Goal: Check status: Check status

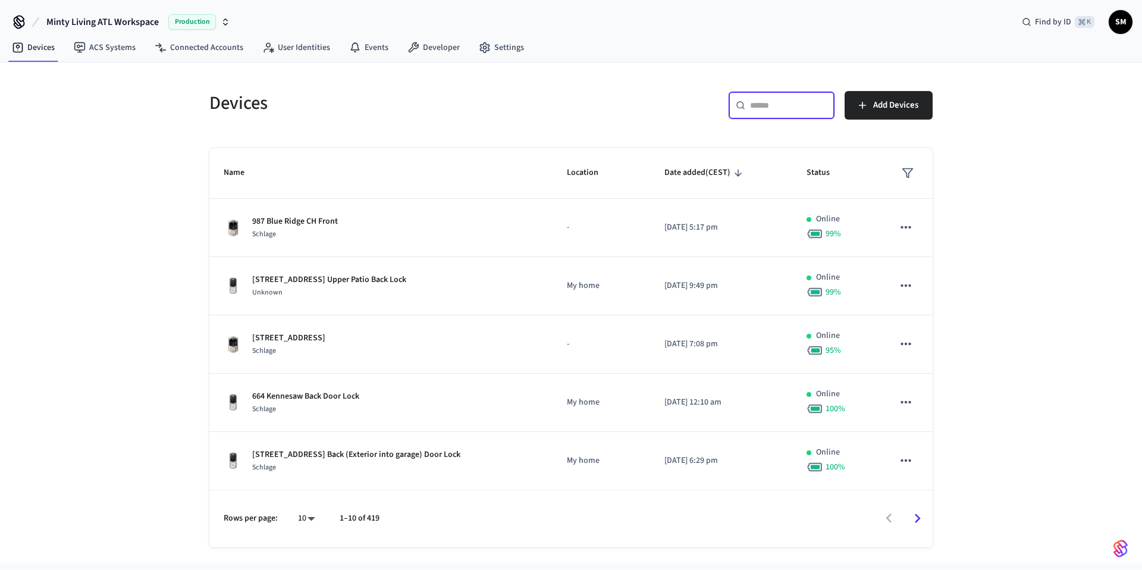
click at [764, 105] on input "text" at bounding box center [788, 105] width 77 height 12
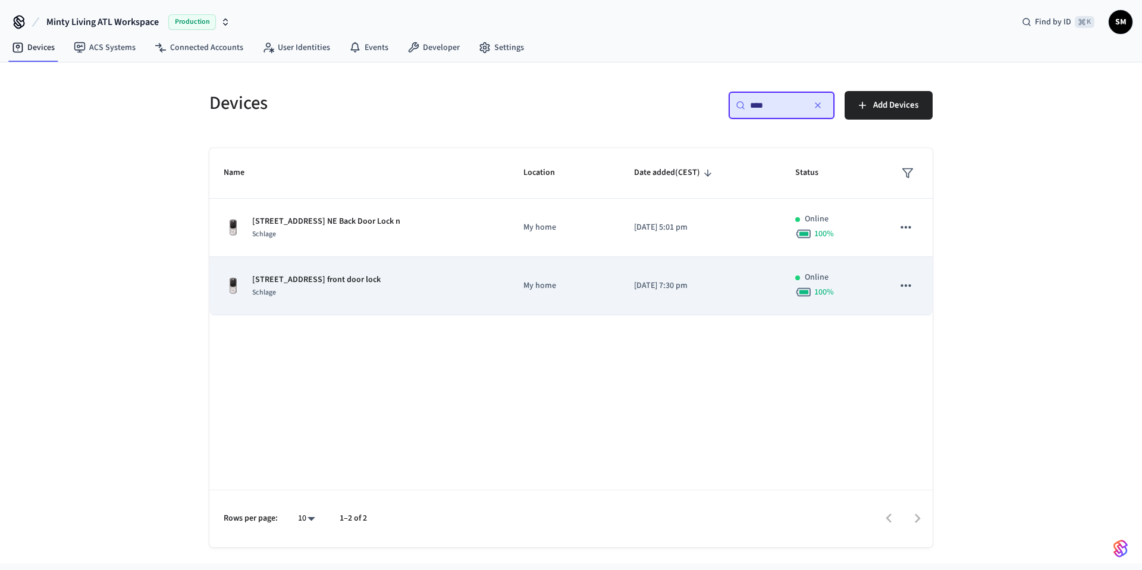
type input "****"
click at [384, 305] on td "[STREET_ADDRESS] front door lock Schlage" at bounding box center [359, 286] width 300 height 58
click at [356, 293] on div "[STREET_ADDRESS] front door lock Schlage" at bounding box center [359, 286] width 271 height 25
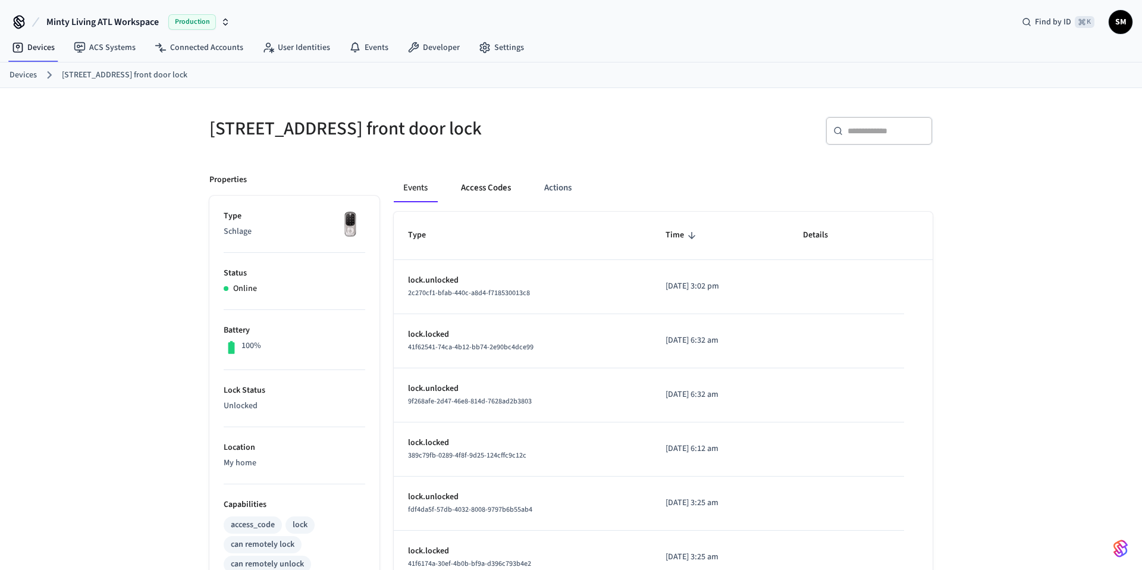
click at [497, 190] on button "Access Codes" at bounding box center [486, 188] width 69 height 29
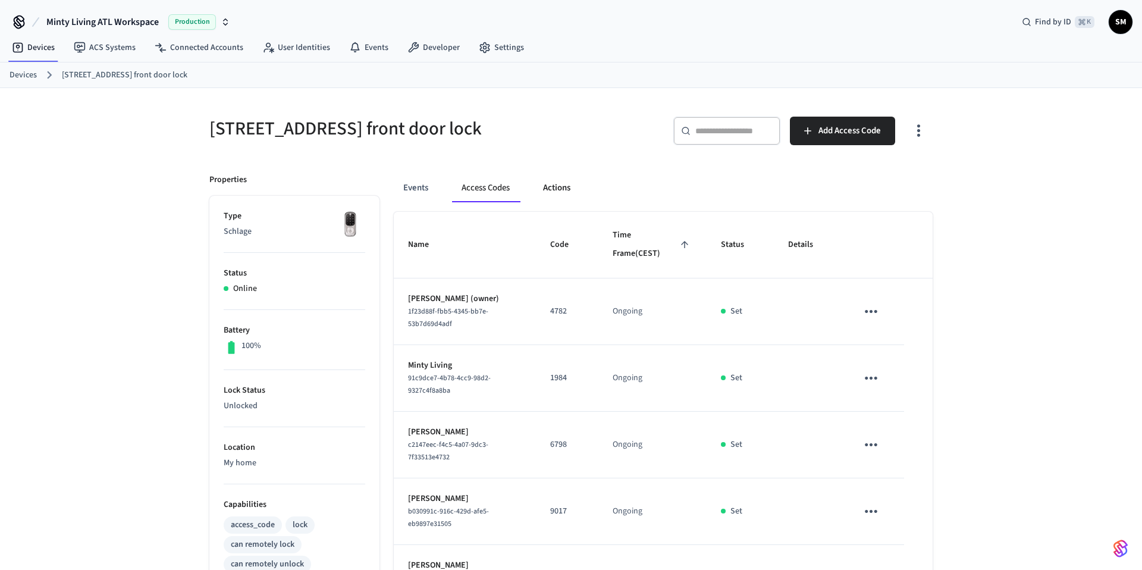
click at [559, 189] on button "Actions" at bounding box center [557, 188] width 46 height 29
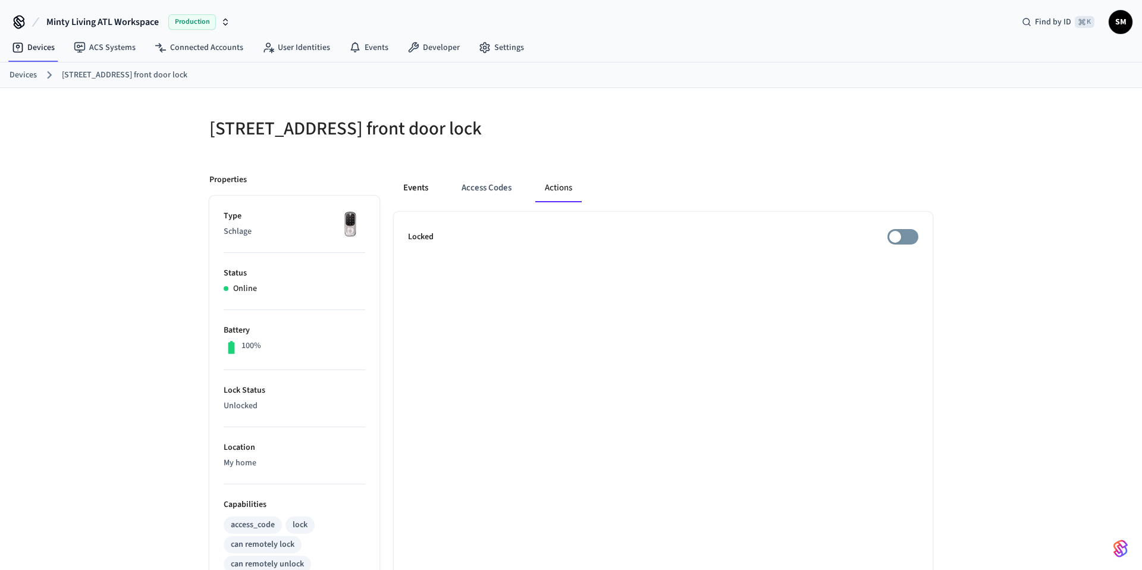
click at [413, 189] on button "Events" at bounding box center [416, 188] width 44 height 29
